Goal: Entertainment & Leisure: Consume media (video, audio)

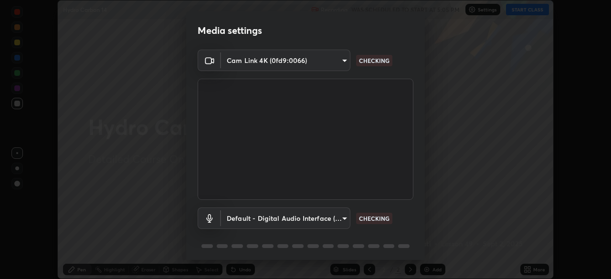
scroll to position [34, 0]
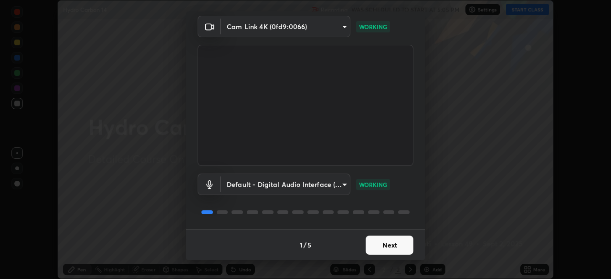
click at [396, 245] on button "Next" at bounding box center [389, 245] width 48 height 19
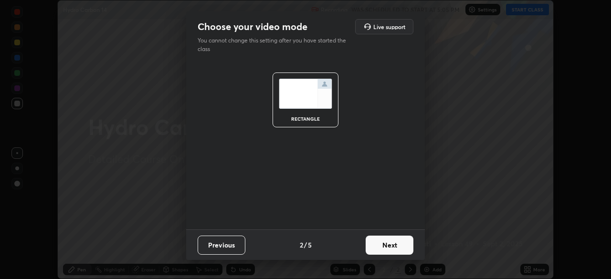
scroll to position [0, 0]
click at [397, 246] on button "Next" at bounding box center [389, 245] width 48 height 19
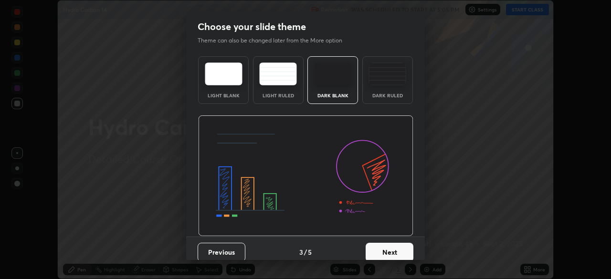
scroll to position [7, 0]
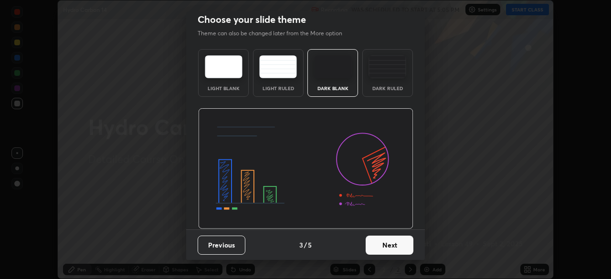
click at [392, 246] on button "Next" at bounding box center [389, 245] width 48 height 19
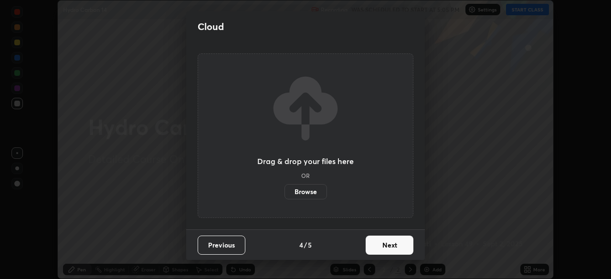
scroll to position [0, 0]
click at [392, 245] on button "Next" at bounding box center [389, 245] width 48 height 19
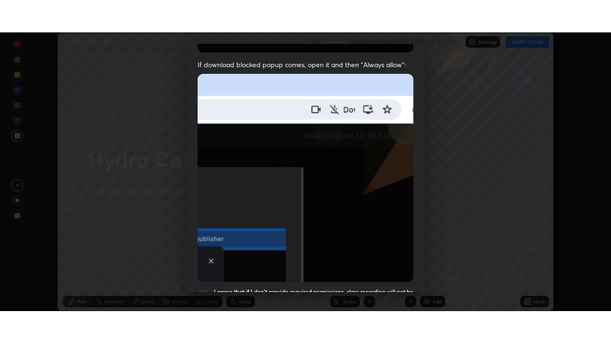
scroll to position [228, 0]
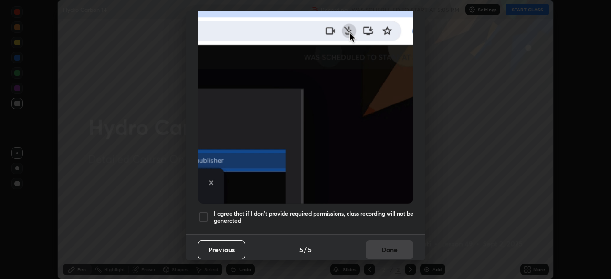
click at [205, 213] on div at bounding box center [202, 216] width 11 height 11
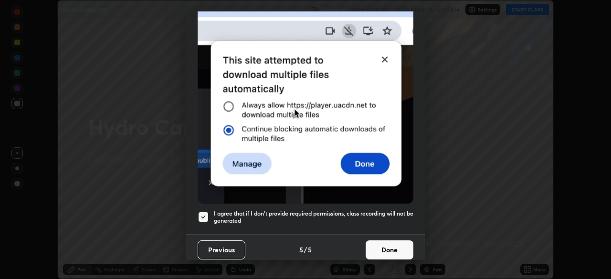
click at [389, 246] on button "Done" at bounding box center [389, 249] width 48 height 19
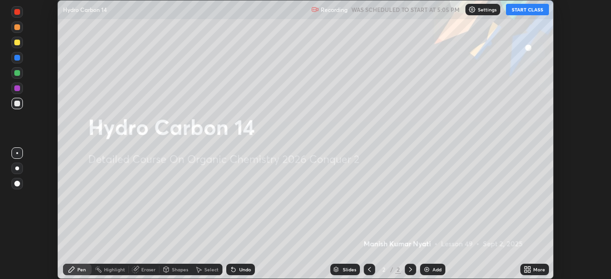
click at [526, 267] on icon at bounding box center [525, 268] width 2 height 2
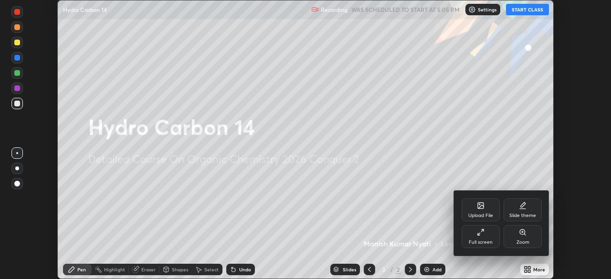
click at [481, 233] on icon at bounding box center [481, 232] width 8 height 8
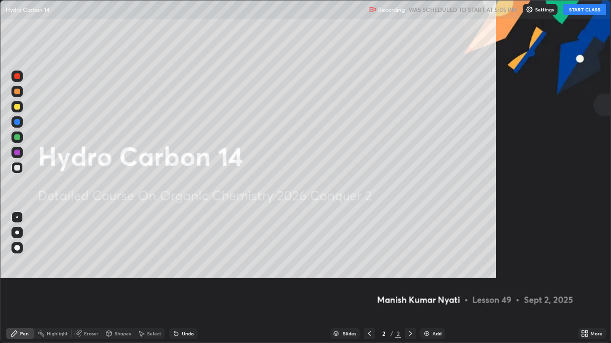
scroll to position [343, 611]
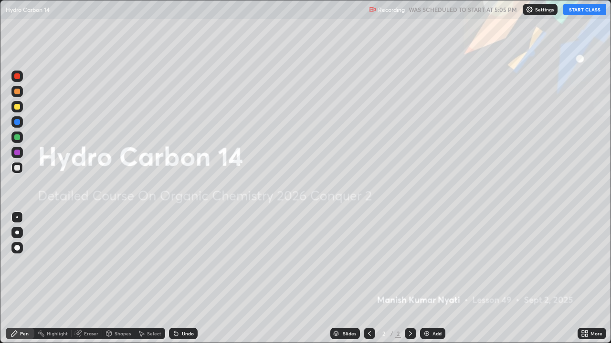
click at [428, 279] on img at bounding box center [427, 334] width 8 height 8
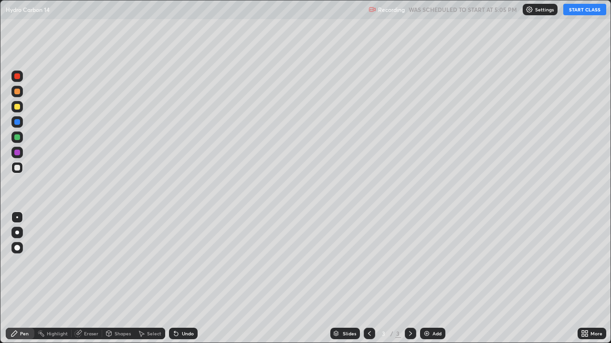
click at [576, 9] on button "START CLASS" at bounding box center [584, 9] width 43 height 11
click at [429, 279] on img at bounding box center [427, 334] width 8 height 8
click at [174, 279] on icon at bounding box center [176, 334] width 4 height 4
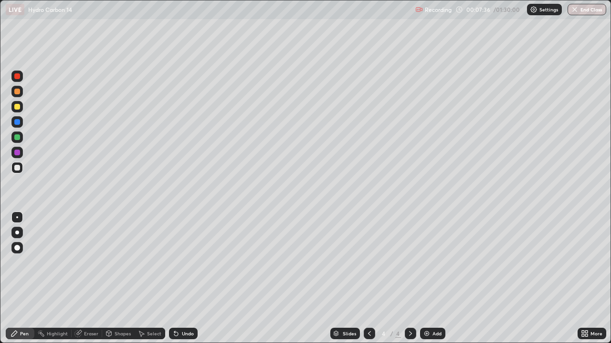
click at [174, 279] on icon at bounding box center [176, 334] width 4 height 4
click at [424, 279] on img at bounding box center [427, 334] width 8 height 8
click at [193, 279] on div "Undo" at bounding box center [183, 333] width 29 height 11
click at [423, 279] on img at bounding box center [427, 334] width 8 height 8
click at [95, 279] on div "Eraser" at bounding box center [91, 334] width 14 height 5
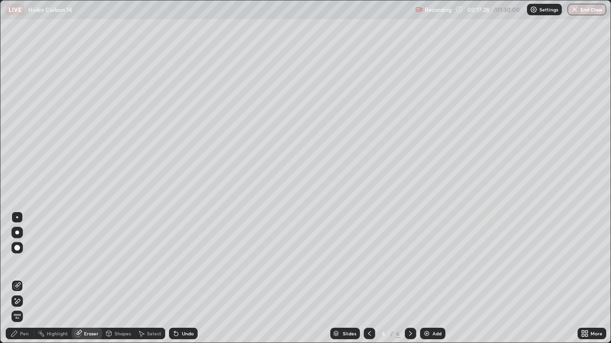
click at [93, 279] on div "Eraser" at bounding box center [91, 334] width 14 height 5
click at [30, 279] on div "Pen" at bounding box center [20, 333] width 29 height 11
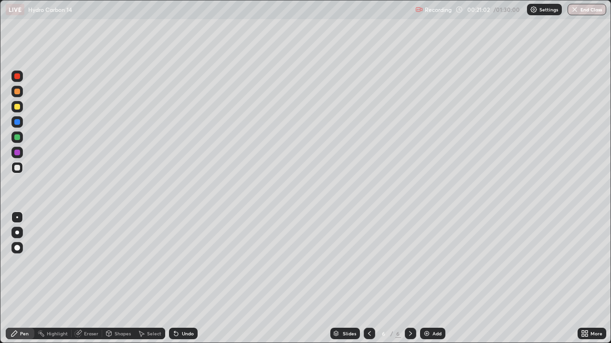
click at [428, 279] on img at bounding box center [427, 334] width 8 height 8
click at [93, 279] on div "Eraser" at bounding box center [91, 334] width 14 height 5
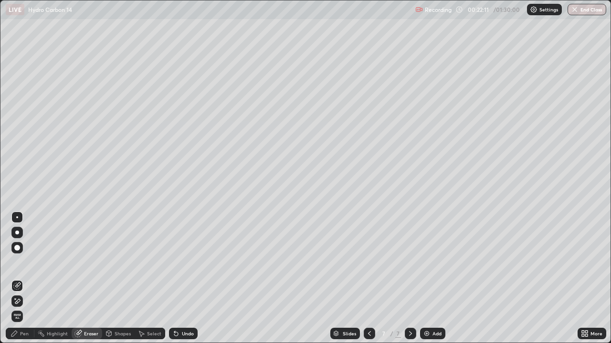
click at [27, 279] on div "Pen" at bounding box center [24, 334] width 9 height 5
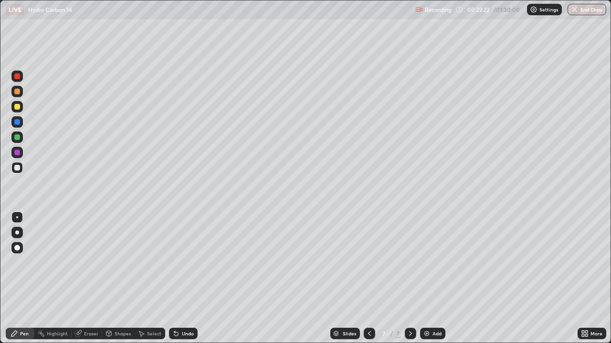
click at [94, 279] on div "Eraser" at bounding box center [91, 334] width 14 height 5
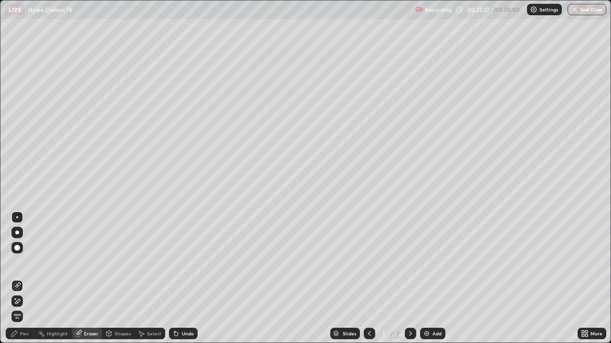
click at [29, 279] on div "Pen" at bounding box center [20, 333] width 29 height 11
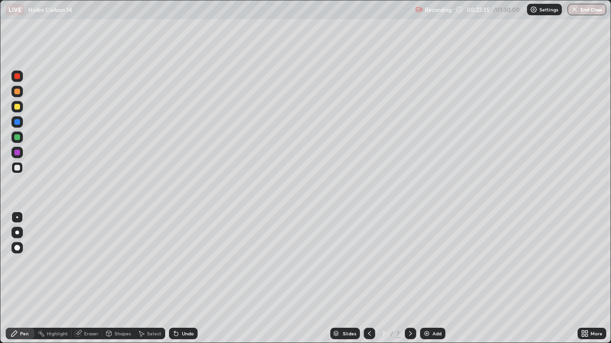
click at [93, 279] on div "Eraser" at bounding box center [91, 334] width 14 height 5
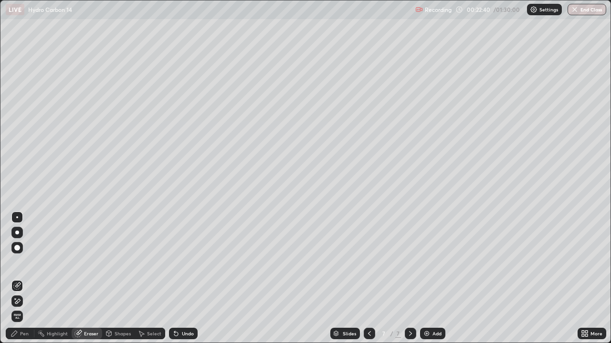
click at [27, 279] on div "Pen" at bounding box center [24, 334] width 9 height 5
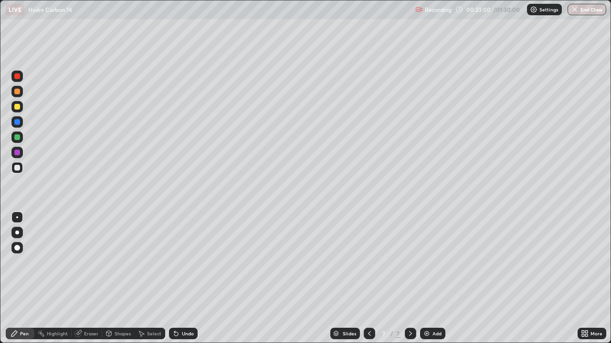
click at [25, 279] on div "Pen" at bounding box center [24, 334] width 9 height 5
click at [421, 279] on div "Add" at bounding box center [432, 333] width 25 height 11
click at [186, 279] on div "Undo" at bounding box center [188, 334] width 12 height 5
click at [421, 279] on div "Add" at bounding box center [432, 333] width 25 height 11
click at [366, 279] on div at bounding box center [368, 333] width 11 height 11
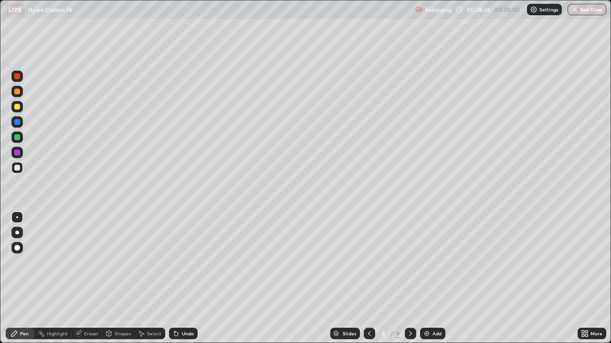
click at [414, 279] on div at bounding box center [410, 333] width 11 height 11
click at [368, 279] on icon at bounding box center [369, 334] width 8 height 8
click at [414, 279] on div at bounding box center [410, 333] width 11 height 11
click at [368, 279] on icon at bounding box center [369, 334] width 8 height 8
click at [414, 279] on div at bounding box center [410, 333] width 11 height 11
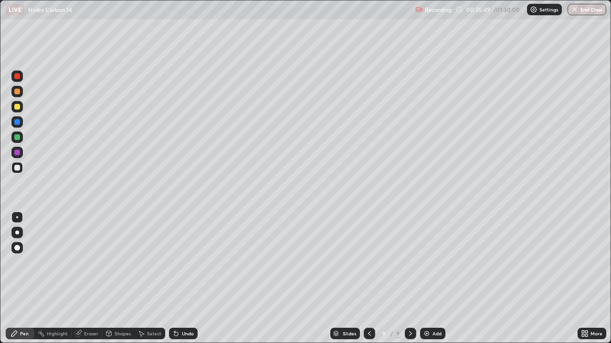
click at [186, 279] on div "Undo" at bounding box center [188, 334] width 12 height 5
click at [424, 279] on img at bounding box center [427, 334] width 8 height 8
click at [369, 279] on icon at bounding box center [369, 334] width 8 height 8
click at [409, 279] on icon at bounding box center [410, 334] width 8 height 8
click at [414, 279] on div at bounding box center [410, 333] width 11 height 11
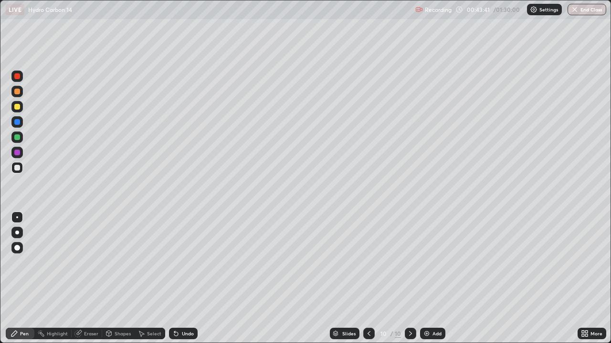
click at [426, 279] on img at bounding box center [427, 334] width 8 height 8
click at [368, 279] on icon at bounding box center [369, 334] width 8 height 8
click at [408, 279] on icon at bounding box center [410, 334] width 8 height 8
click at [96, 279] on div "Eraser" at bounding box center [91, 334] width 14 height 5
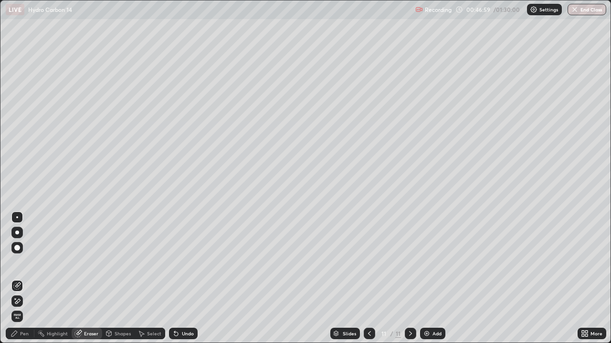
click at [27, 279] on div "Pen" at bounding box center [24, 334] width 9 height 5
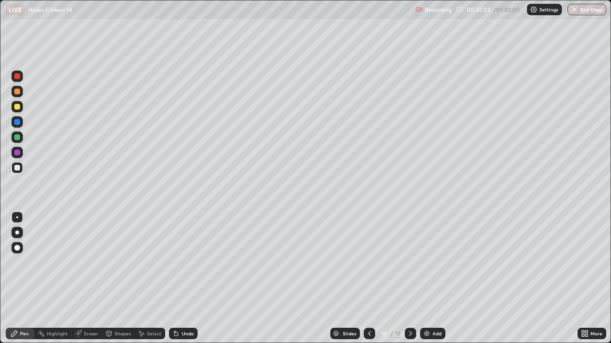
click at [191, 279] on div "Undo" at bounding box center [188, 334] width 12 height 5
click at [193, 279] on div "Undo" at bounding box center [183, 333] width 29 height 11
click at [195, 279] on div "Undo" at bounding box center [183, 333] width 29 height 11
click at [95, 279] on div "Eraser" at bounding box center [91, 334] width 14 height 5
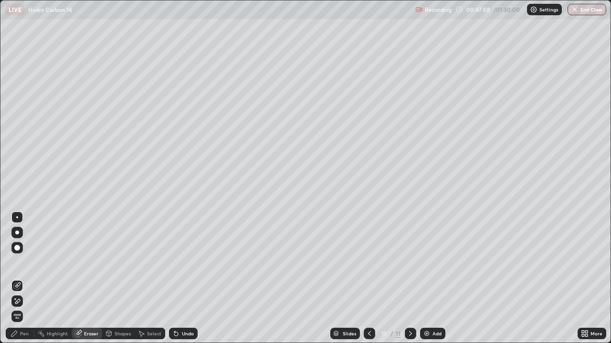
click at [27, 279] on div "Pen" at bounding box center [24, 334] width 9 height 5
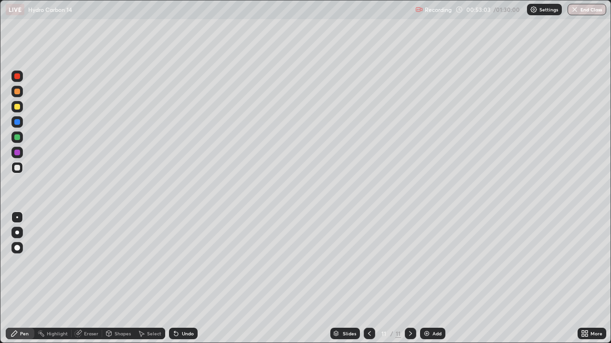
click at [415, 279] on div at bounding box center [410, 333] width 11 height 11
click at [426, 279] on img at bounding box center [427, 334] width 8 height 8
click at [425, 279] on img at bounding box center [427, 334] width 8 height 8
click at [367, 279] on icon at bounding box center [369, 334] width 8 height 8
click at [368, 279] on icon at bounding box center [369, 334] width 8 height 8
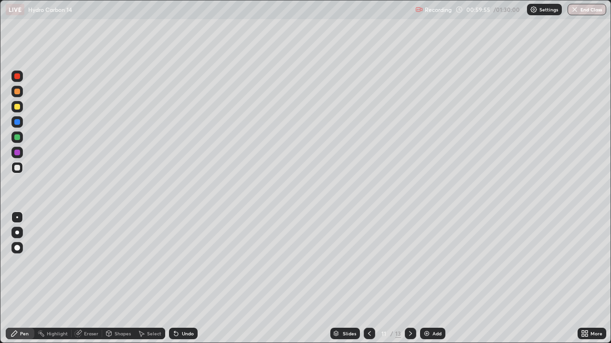
click at [363, 279] on div at bounding box center [368, 333] width 11 height 11
click at [369, 279] on icon at bounding box center [369, 334] width 8 height 8
click at [368, 279] on icon at bounding box center [369, 334] width 8 height 8
click at [368, 279] on icon at bounding box center [369, 334] width 3 height 5
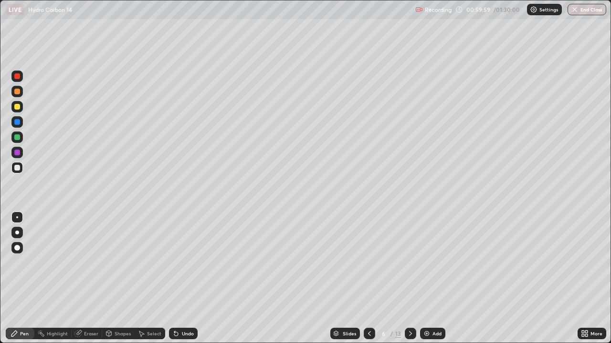
click at [368, 279] on icon at bounding box center [369, 334] width 8 height 8
click at [367, 279] on icon at bounding box center [369, 334] width 8 height 8
click at [355, 279] on div "Slides" at bounding box center [345, 333] width 30 height 11
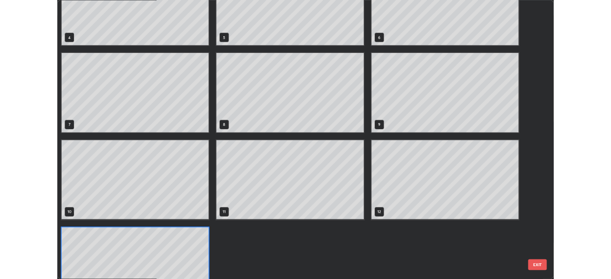
scroll to position [193, 0]
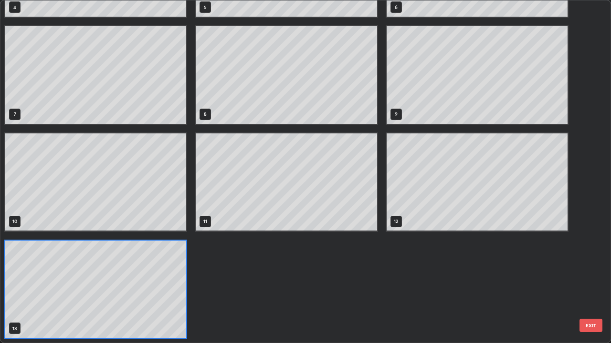
click at [155, 279] on div "1 2 3 4 5 6 7 8 9 10 11 12 13" at bounding box center [296, 171] width 593 height 343
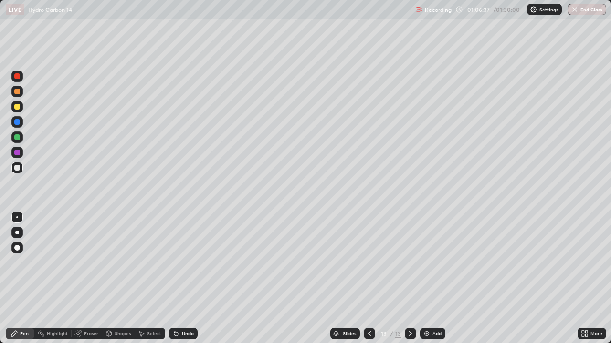
click at [427, 279] on img at bounding box center [427, 334] width 8 height 8
click at [96, 279] on div "Eraser" at bounding box center [91, 334] width 14 height 5
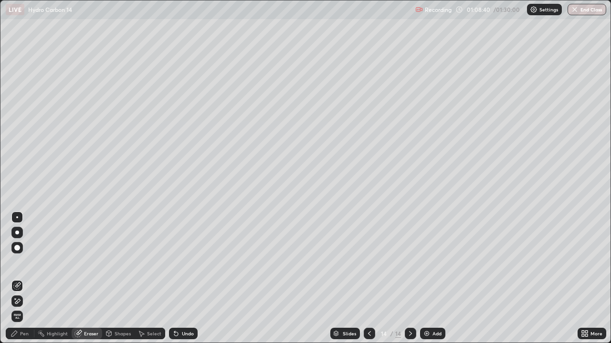
click at [28, 279] on div "Pen" at bounding box center [24, 334] width 9 height 5
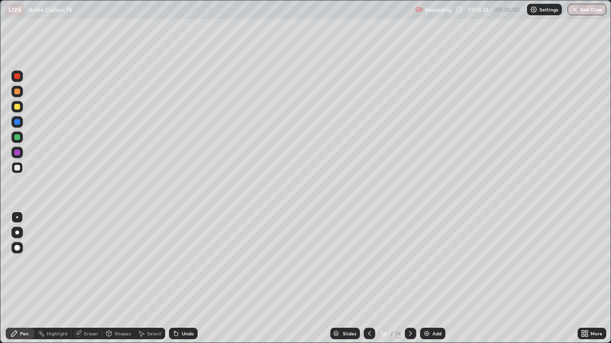
click at [367, 279] on icon at bounding box center [369, 334] width 8 height 8
click at [409, 279] on icon at bounding box center [410, 334] width 8 height 8
click at [368, 279] on icon at bounding box center [369, 334] width 8 height 8
click at [409, 279] on icon at bounding box center [410, 334] width 8 height 8
click at [575, 10] on img "button" at bounding box center [575, 10] width 8 height 8
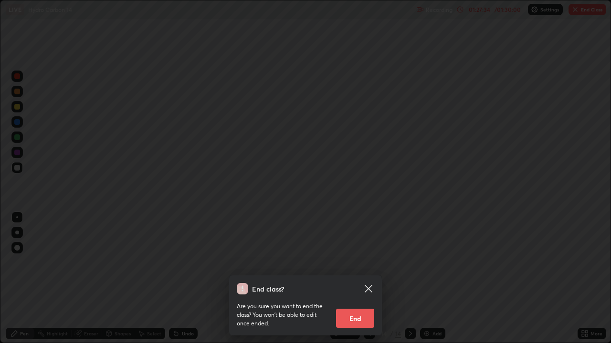
click at [365, 279] on button "End" at bounding box center [355, 318] width 38 height 19
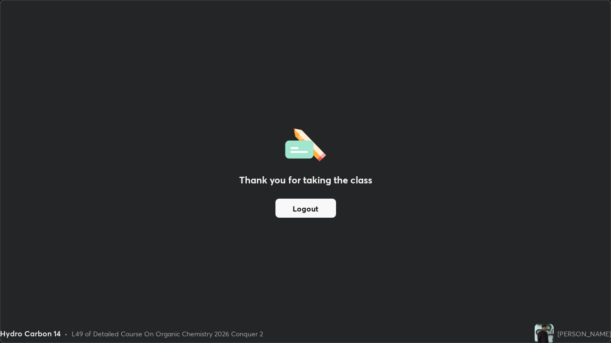
click at [311, 210] on button "Logout" at bounding box center [305, 208] width 61 height 19
click at [329, 215] on button "Logout" at bounding box center [305, 208] width 61 height 19
click at [324, 215] on button "Logout" at bounding box center [305, 208] width 61 height 19
click at [323, 211] on button "Logout" at bounding box center [305, 208] width 61 height 19
click at [324, 210] on button "Logout" at bounding box center [305, 208] width 61 height 19
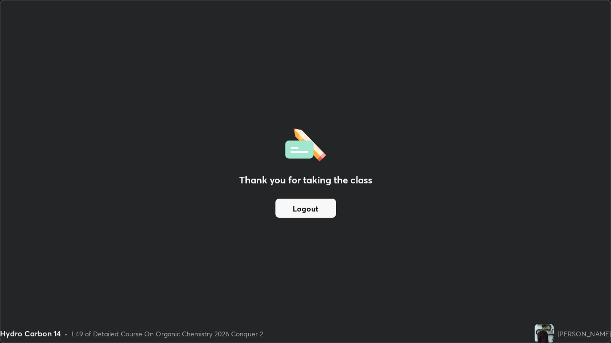
click at [325, 209] on button "Logout" at bounding box center [305, 208] width 61 height 19
click at [327, 208] on button "Logout" at bounding box center [305, 208] width 61 height 19
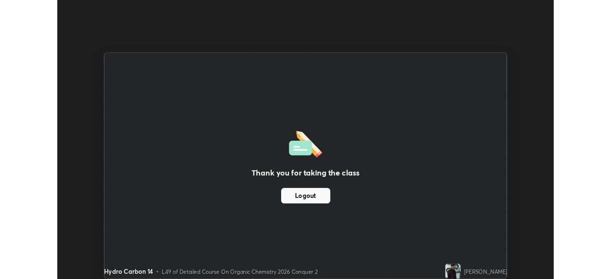
scroll to position [47424, 47092]
